Goal: Information Seeking & Learning: Learn about a topic

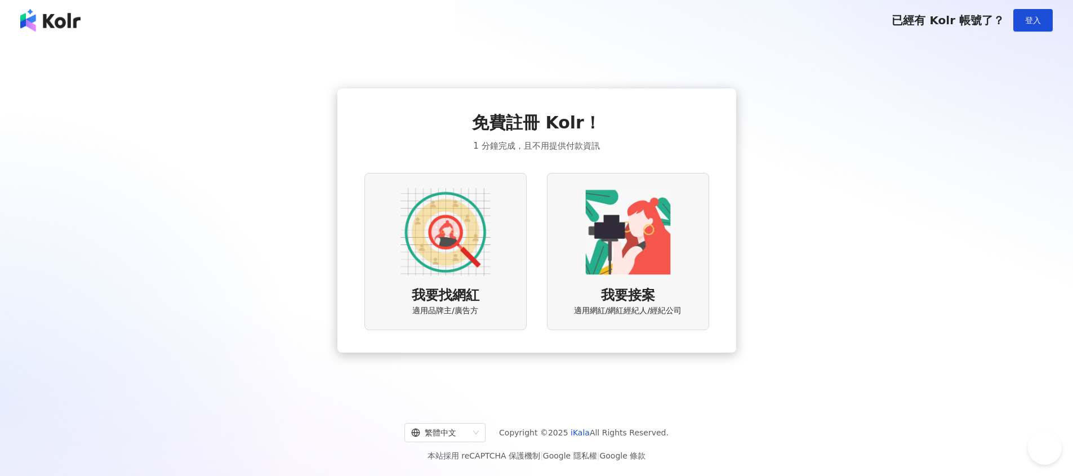
click at [1038, 23] on span "登入" at bounding box center [1033, 20] width 16 height 9
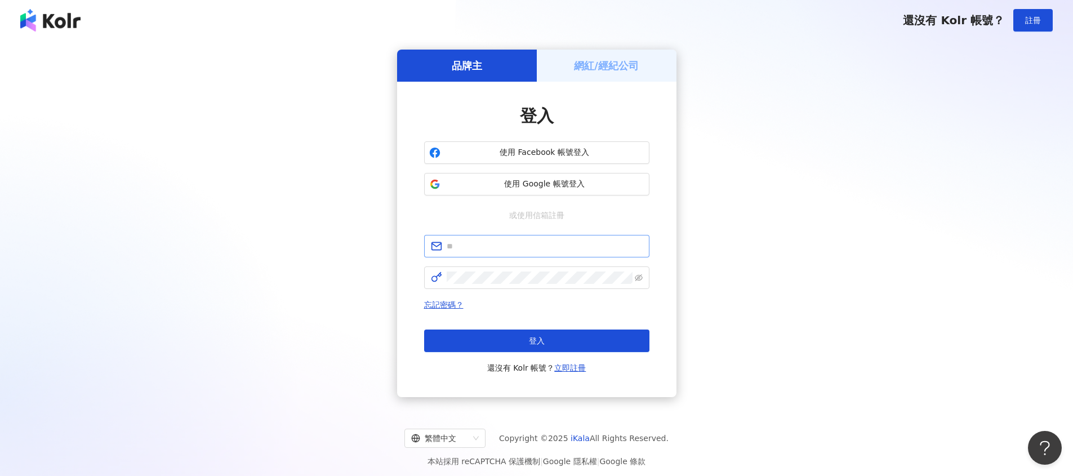
click at [517, 236] on span at bounding box center [536, 246] width 225 height 23
click at [520, 247] on input "text" at bounding box center [545, 246] width 196 height 12
type input "*"
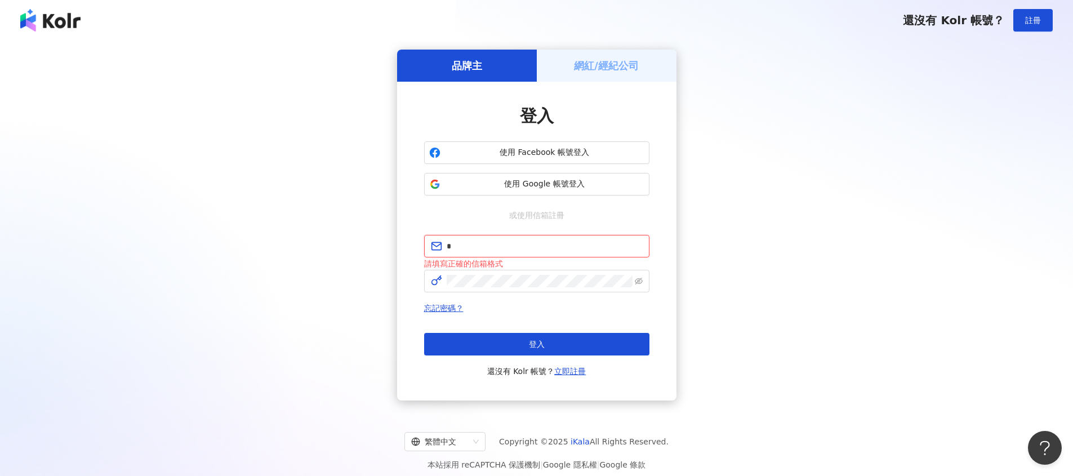
type input "**********"
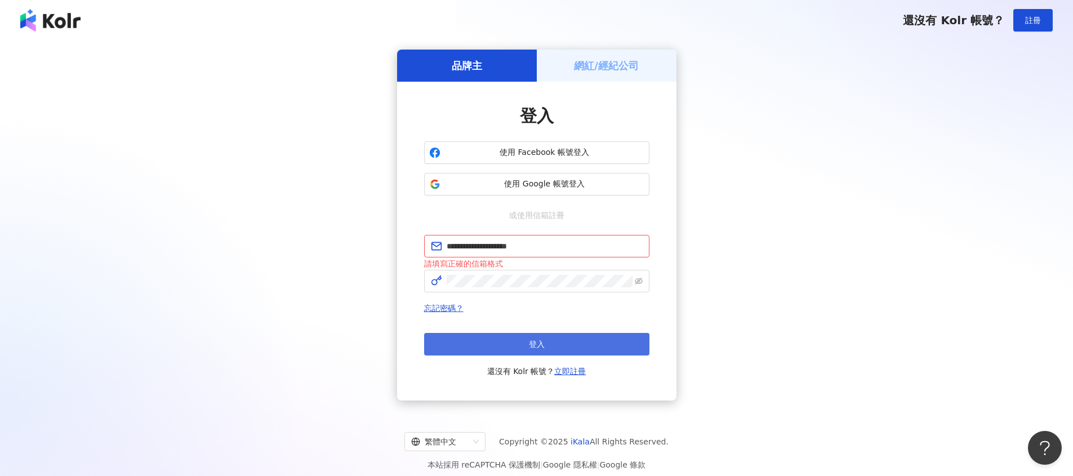
click at [556, 346] on button "登入" at bounding box center [536, 344] width 225 height 23
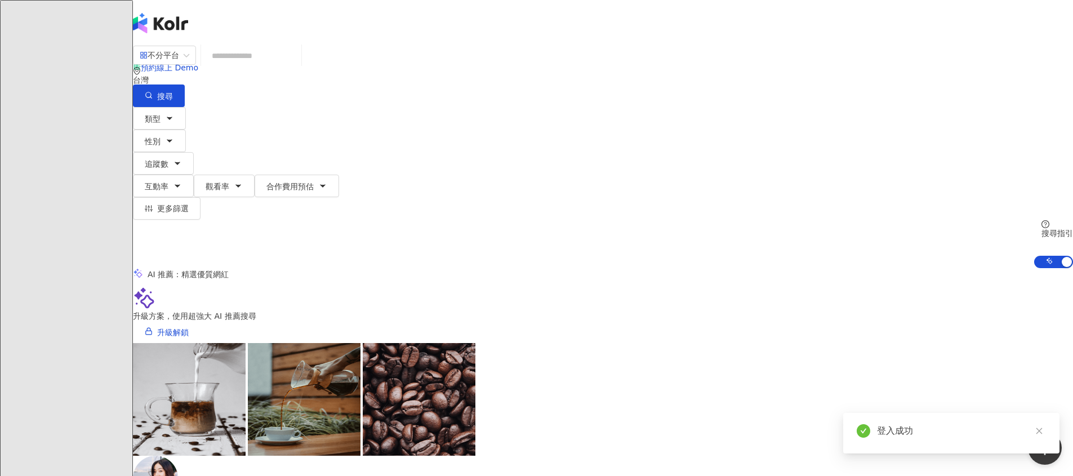
click at [297, 66] on input "search" at bounding box center [251, 55] width 91 height 21
type input "*"
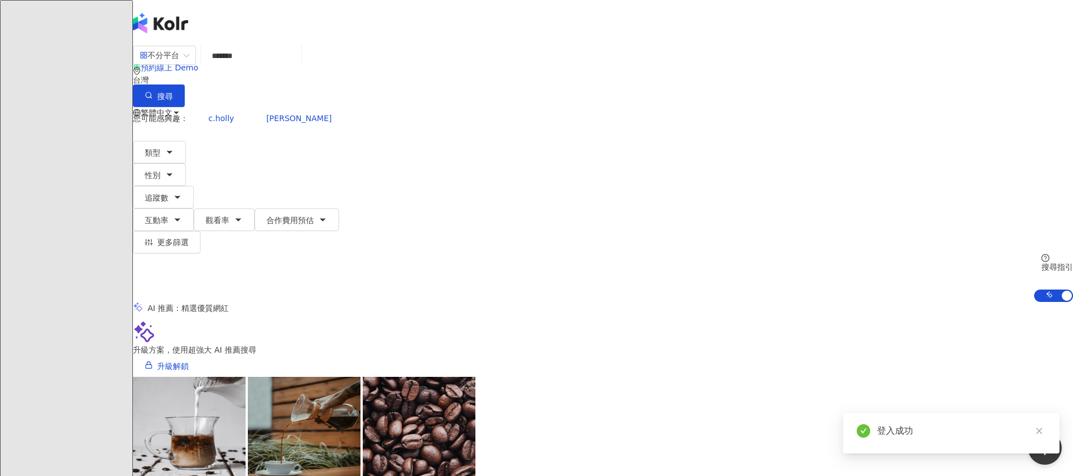
type input "*******"
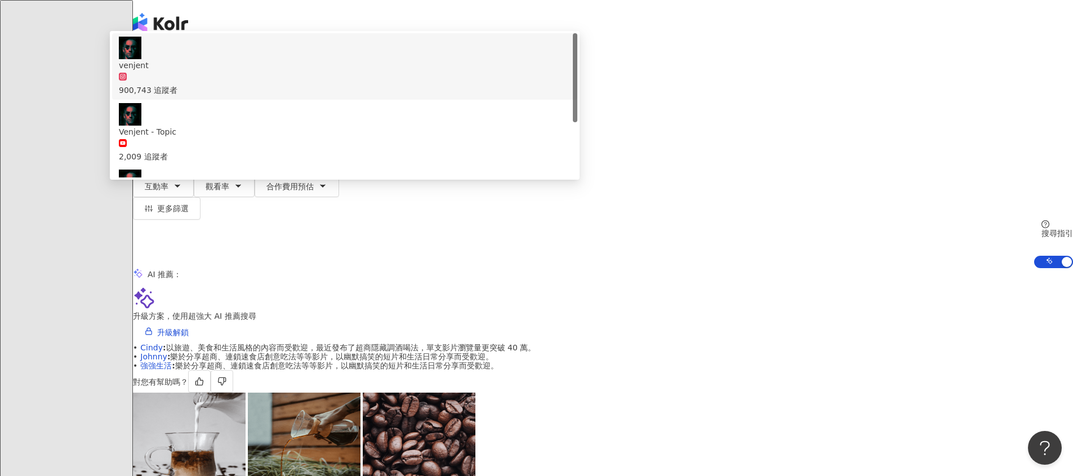
click at [421, 96] on div "900,743 追蹤者" at bounding box center [345, 84] width 452 height 25
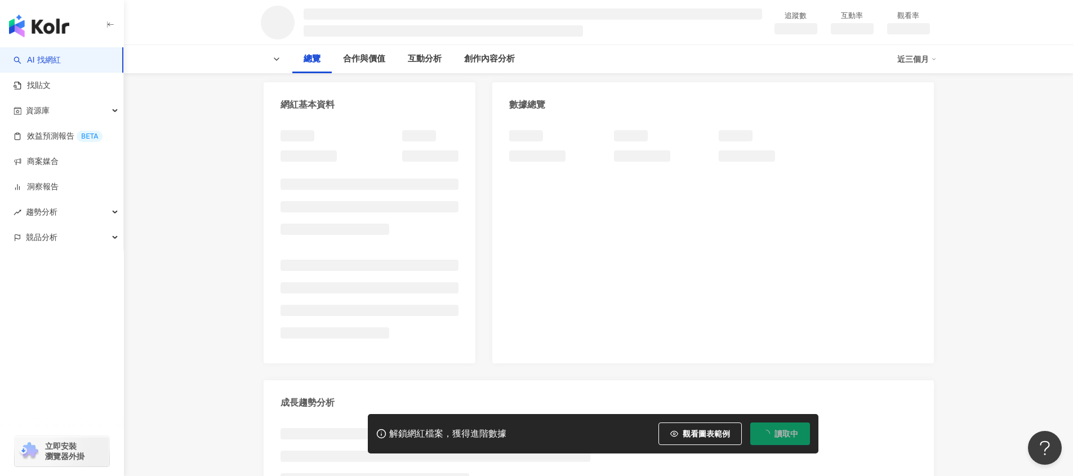
scroll to position [141, 0]
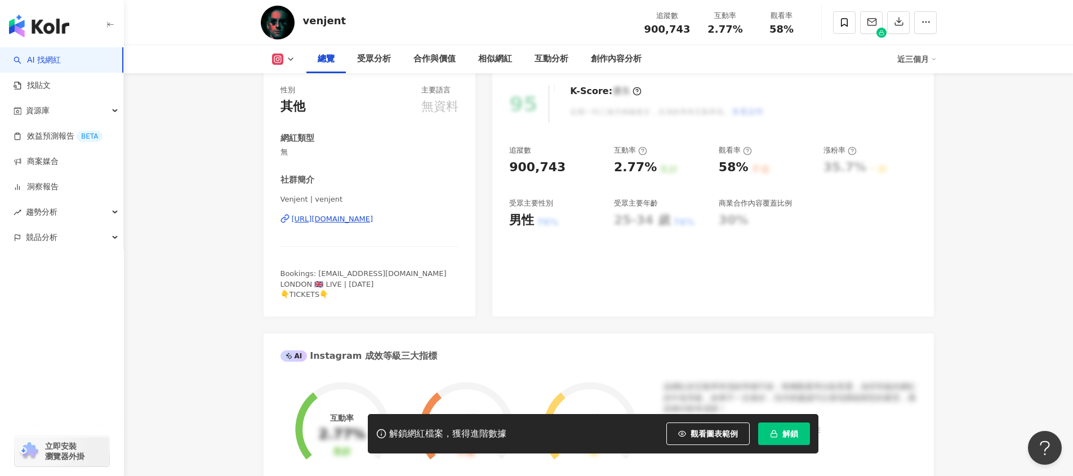
scroll to position [56, 0]
